Goal: Transaction & Acquisition: Purchase product/service

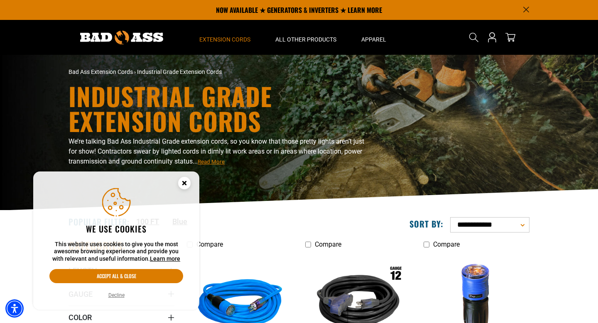
click at [115, 297] on button "Decline" at bounding box center [116, 295] width 21 height 8
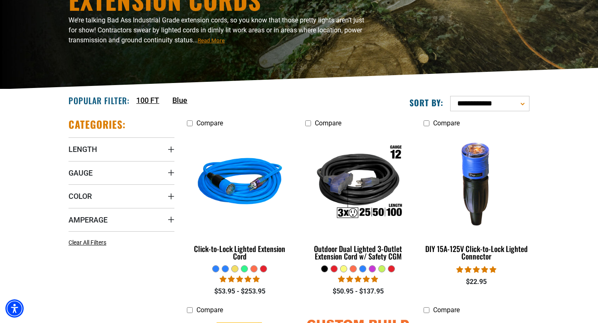
scroll to position [130, 0]
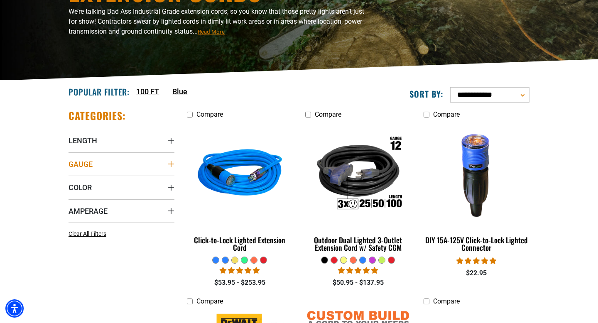
click at [170, 165] on icon "Gauge" at bounding box center [171, 164] width 7 height 7
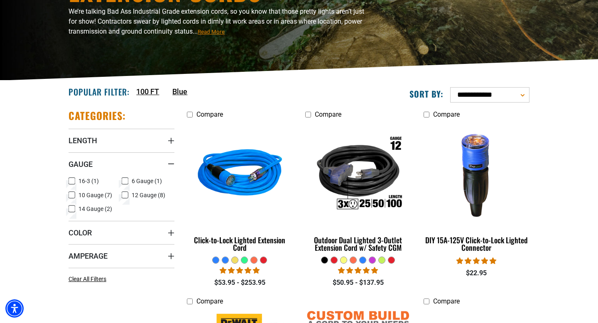
click at [123, 194] on icon at bounding box center [125, 195] width 7 height 11
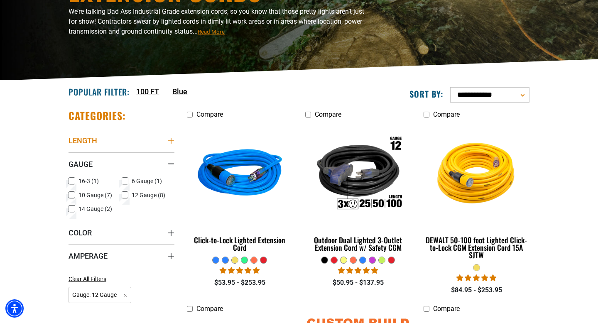
click at [172, 138] on icon "Length" at bounding box center [171, 141] width 7 height 7
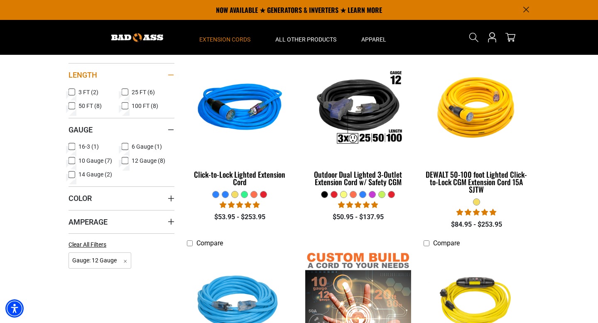
scroll to position [194, 0]
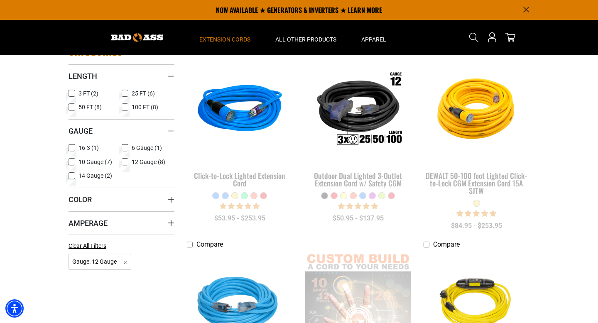
scroll to position [130, 0]
